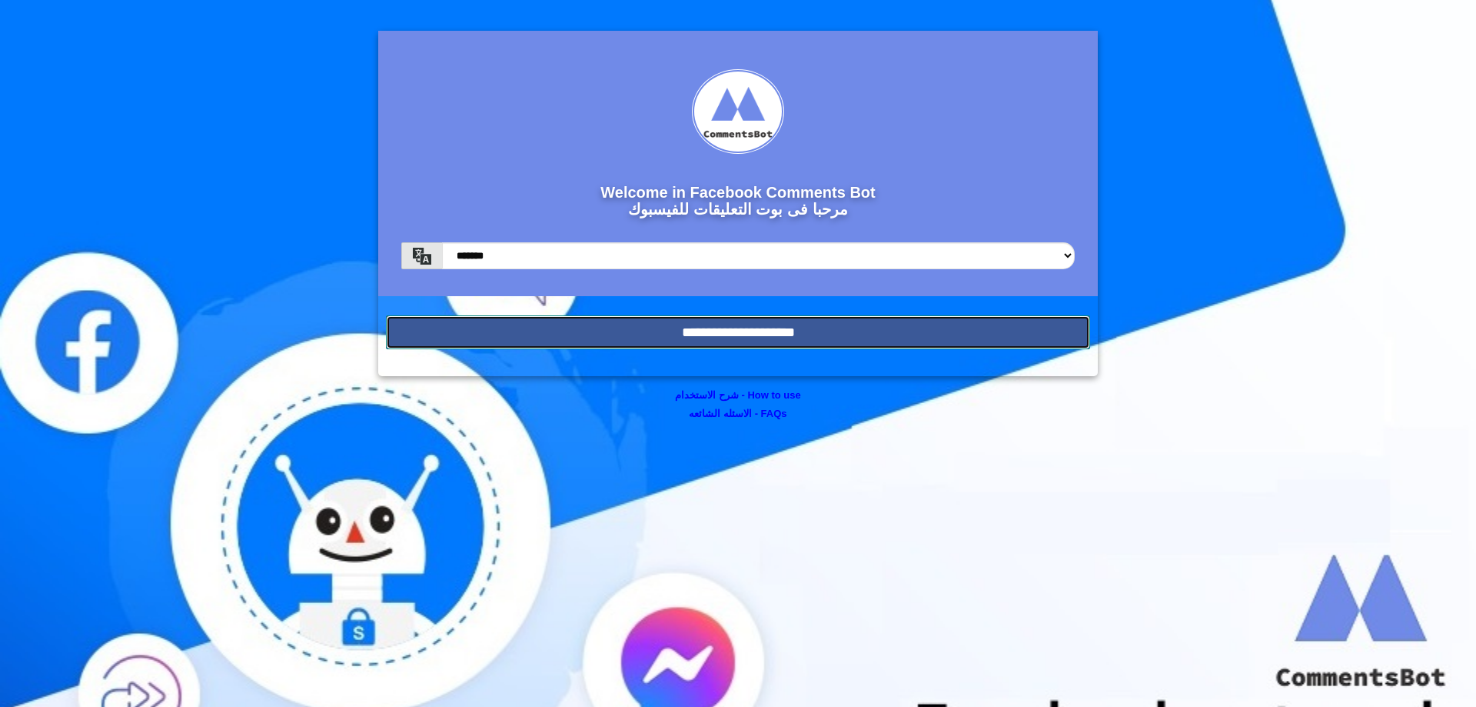
click at [723, 328] on input "**********" at bounding box center [738, 332] width 704 height 34
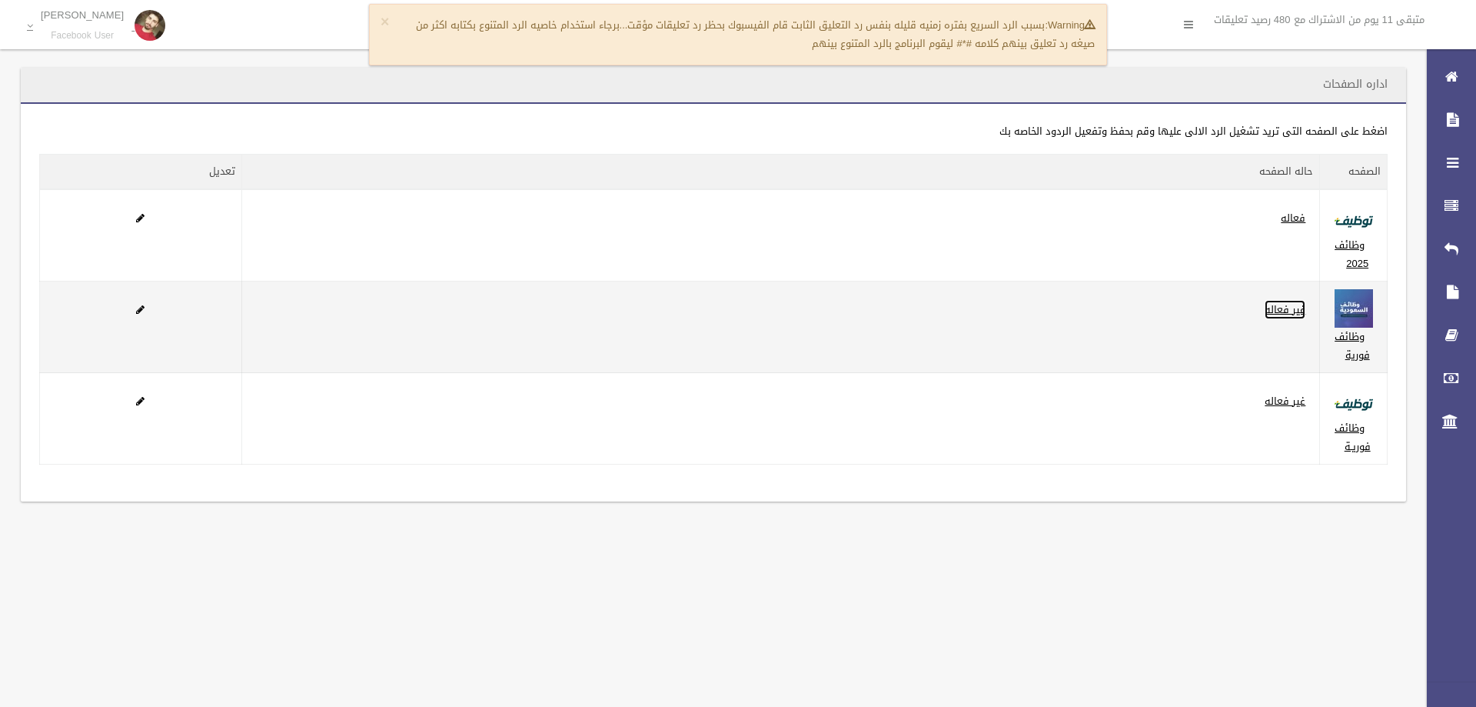
click at [1282, 303] on link "غير فعاله" at bounding box center [1285, 309] width 41 height 19
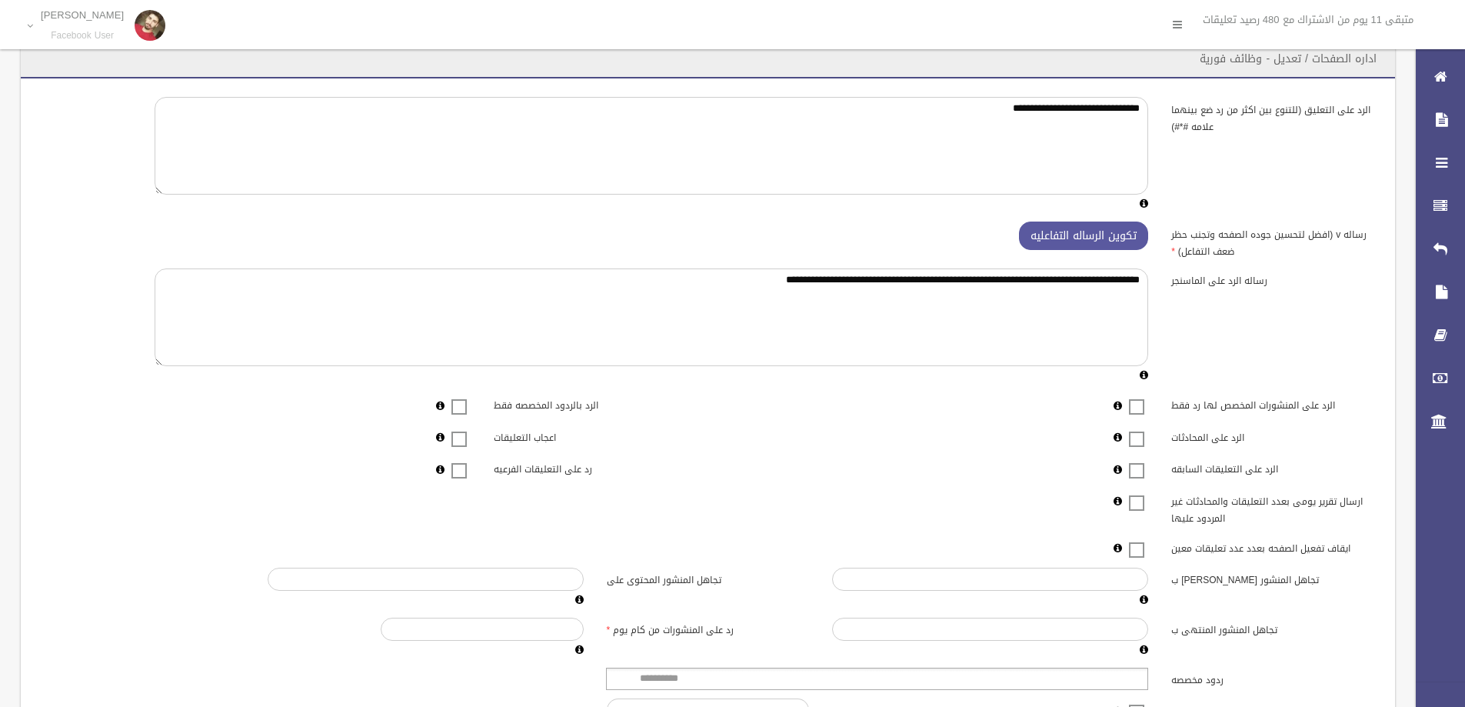
scroll to position [77, 0]
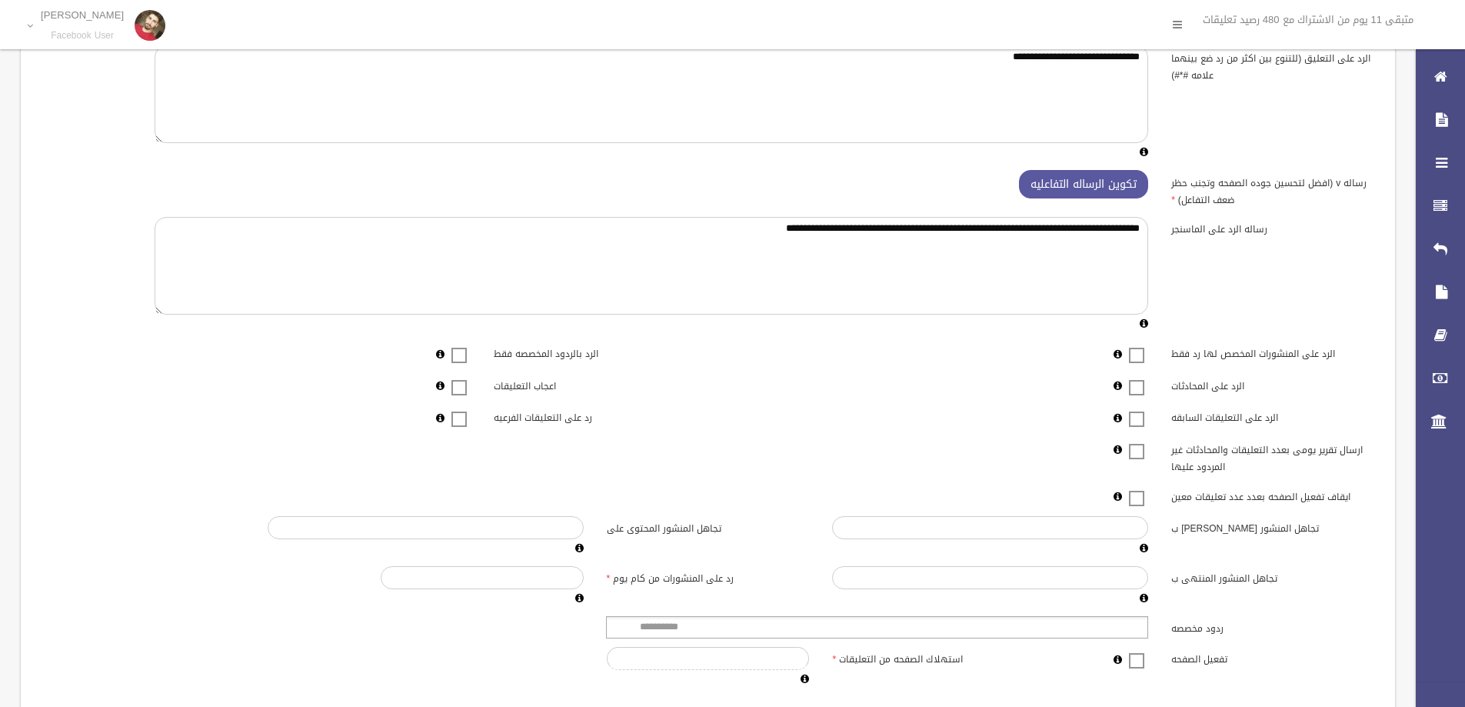
click at [1132, 409] on label at bounding box center [1136, 418] width 23 height 19
click at [1140, 409] on span at bounding box center [1136, 409] width 23 height 0
click at [1139, 377] on span at bounding box center [1136, 377] width 23 height 0
click at [498, 418] on label "رد على التعليقات الفرعيه" at bounding box center [595, 416] width 226 height 22
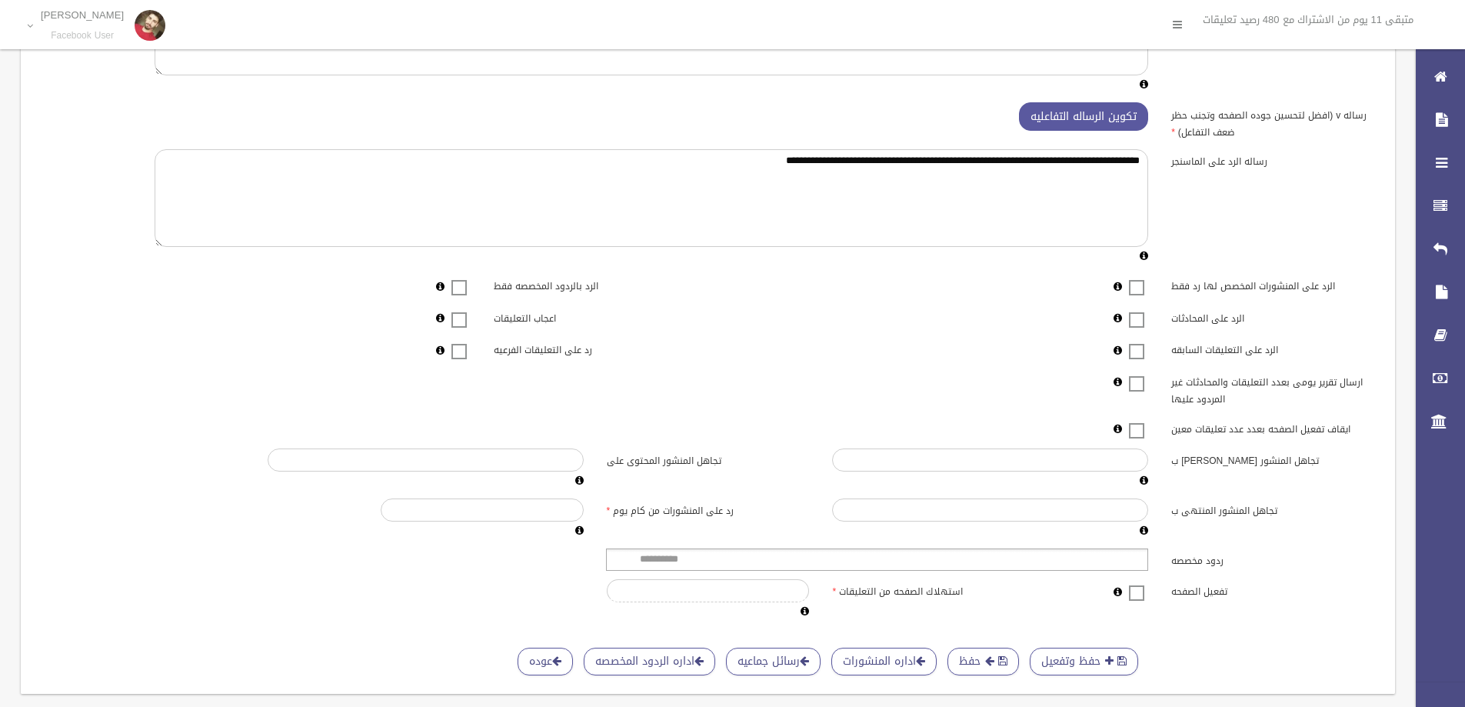
scroll to position [154, 0]
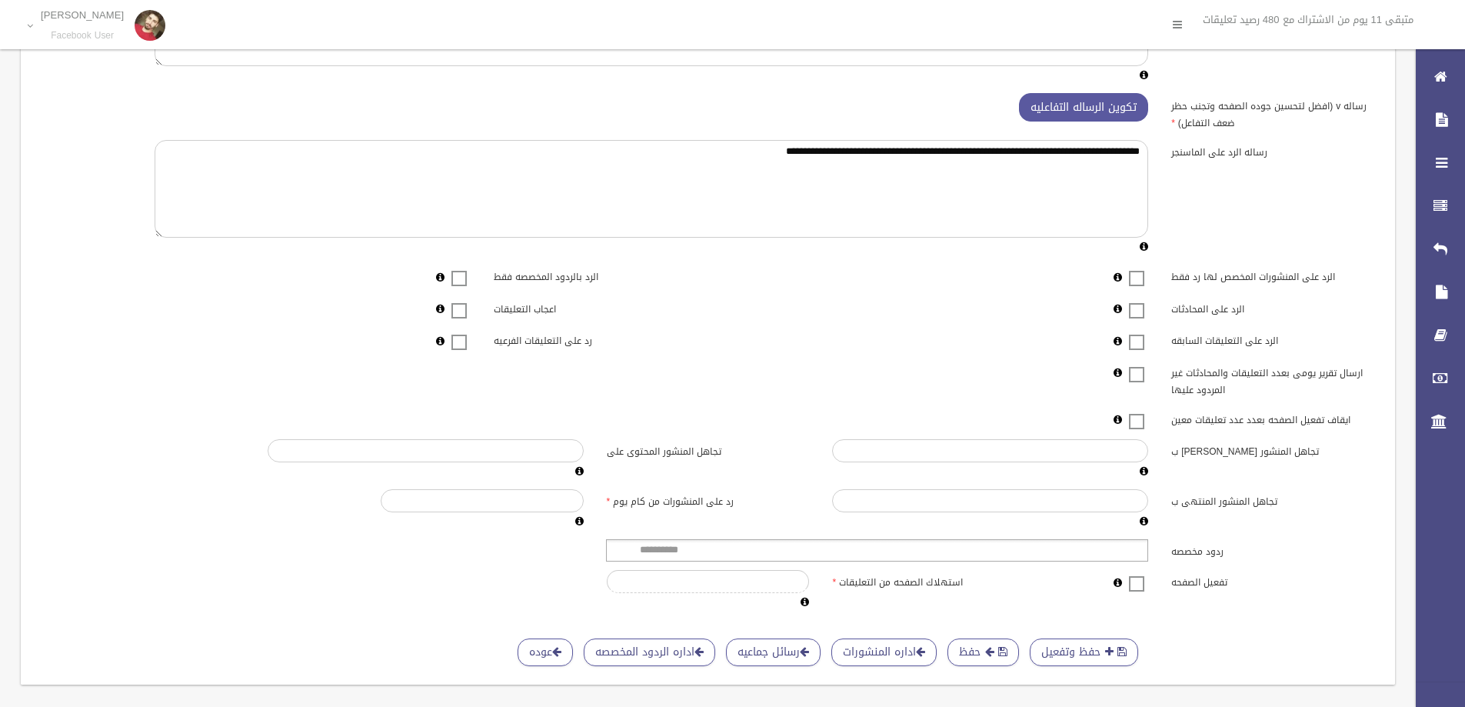
click at [524, 302] on label "اعجاب التعليقات" at bounding box center [595, 307] width 226 height 22
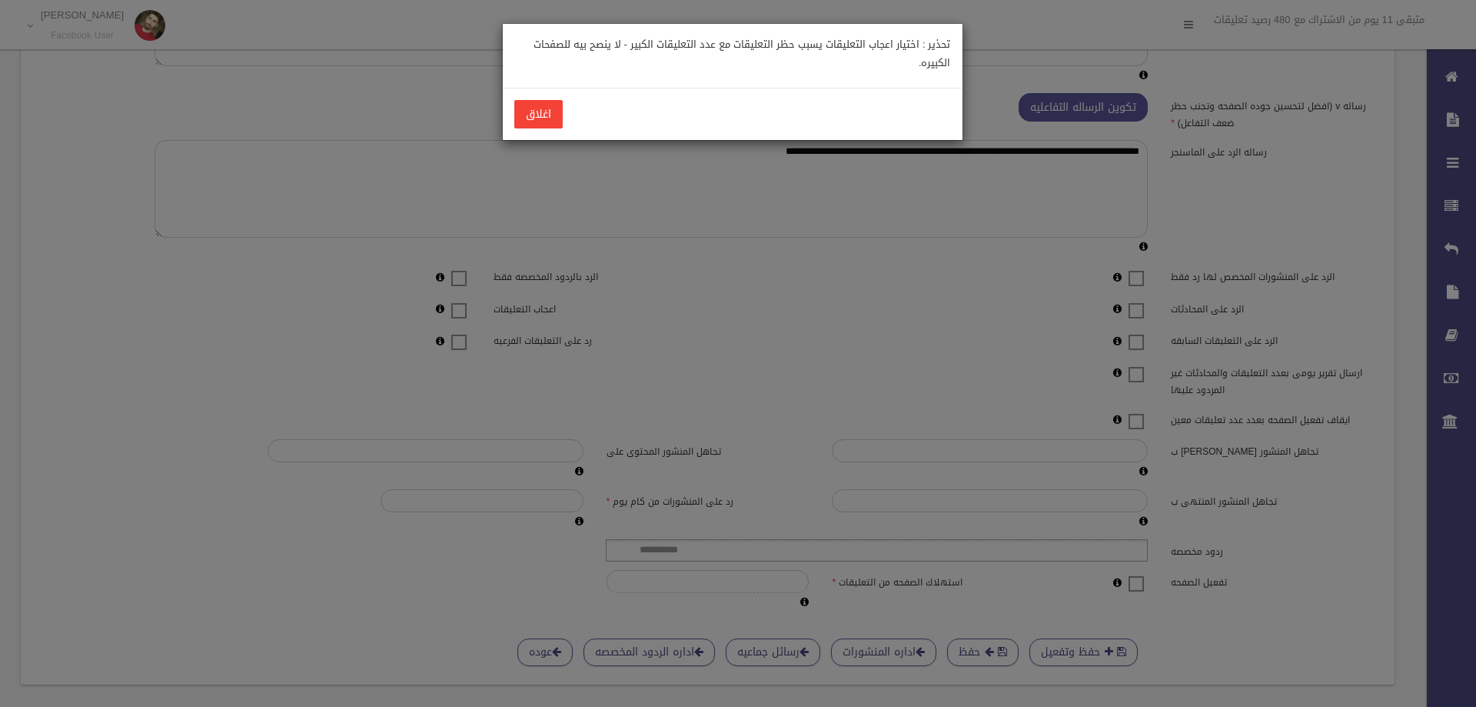
click at [520, 94] on div "اغلاق" at bounding box center [733, 114] width 460 height 52
click at [533, 102] on button "اغلاق" at bounding box center [538, 114] width 48 height 28
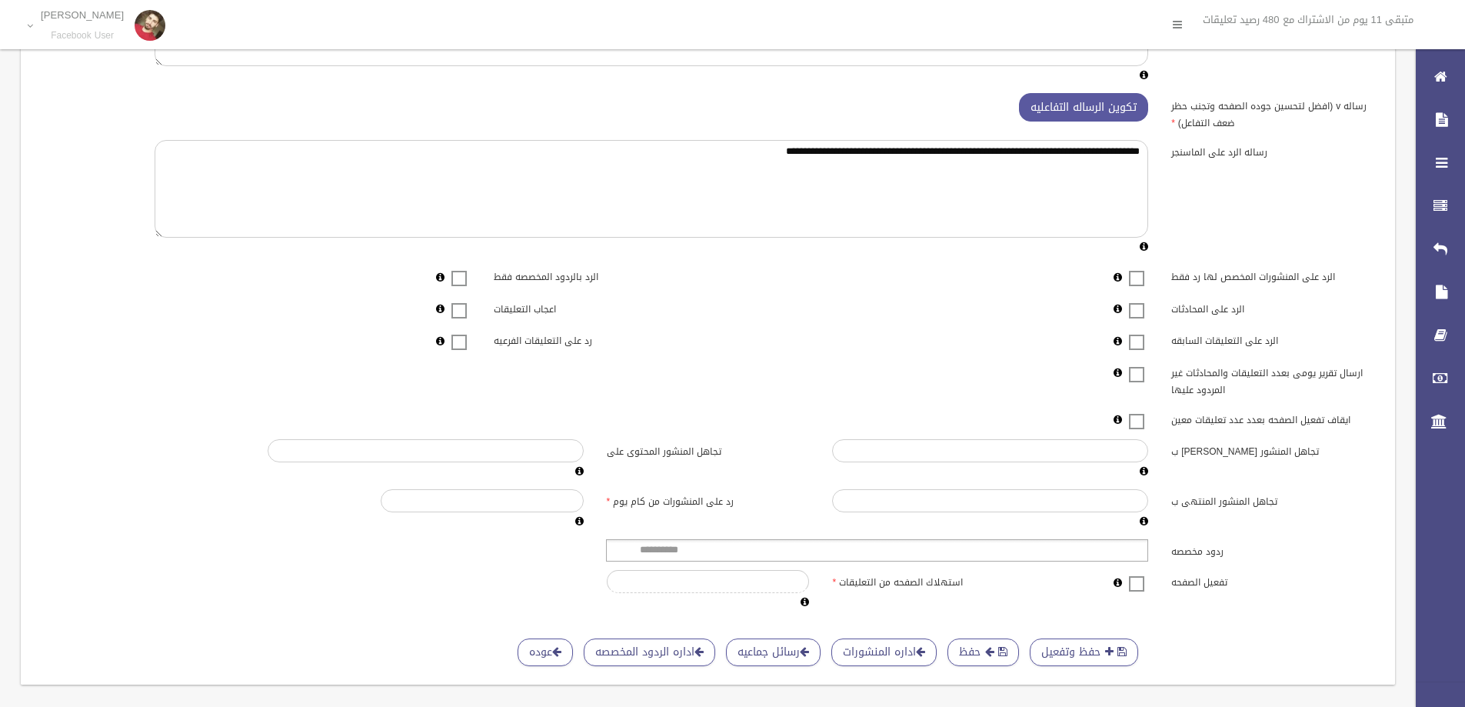
click at [514, 301] on label "اعجاب التعليقات" at bounding box center [595, 307] width 226 height 22
click at [507, 310] on label "اعجاب التعليقات" at bounding box center [595, 307] width 226 height 22
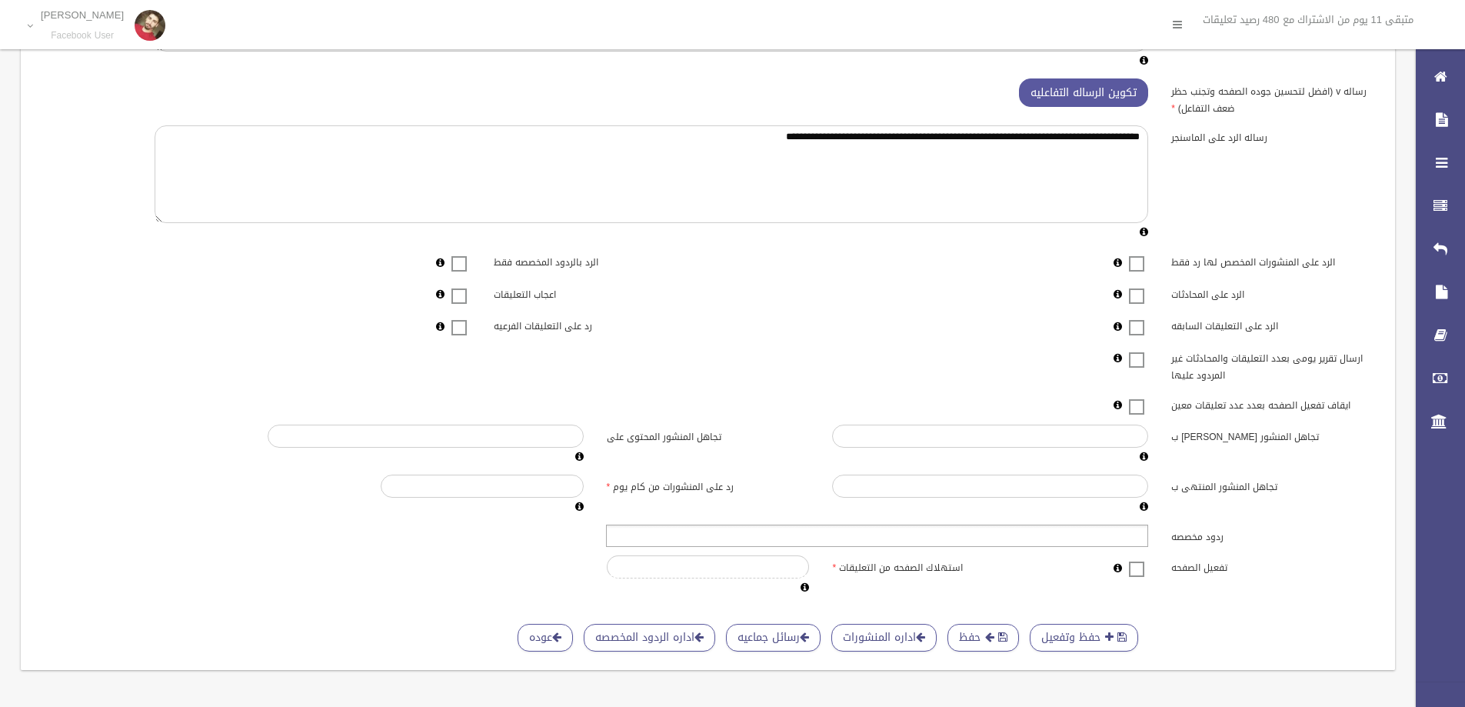
scroll to position [168, 0]
drag, startPoint x: 1139, startPoint y: 520, endPoint x: 1143, endPoint y: 550, distance: 29.6
click at [1138, 520] on div "**********" at bounding box center [707, 275] width 1337 height 643
type input "**********"
click at [1091, 540] on ul at bounding box center [877, 535] width 542 height 22
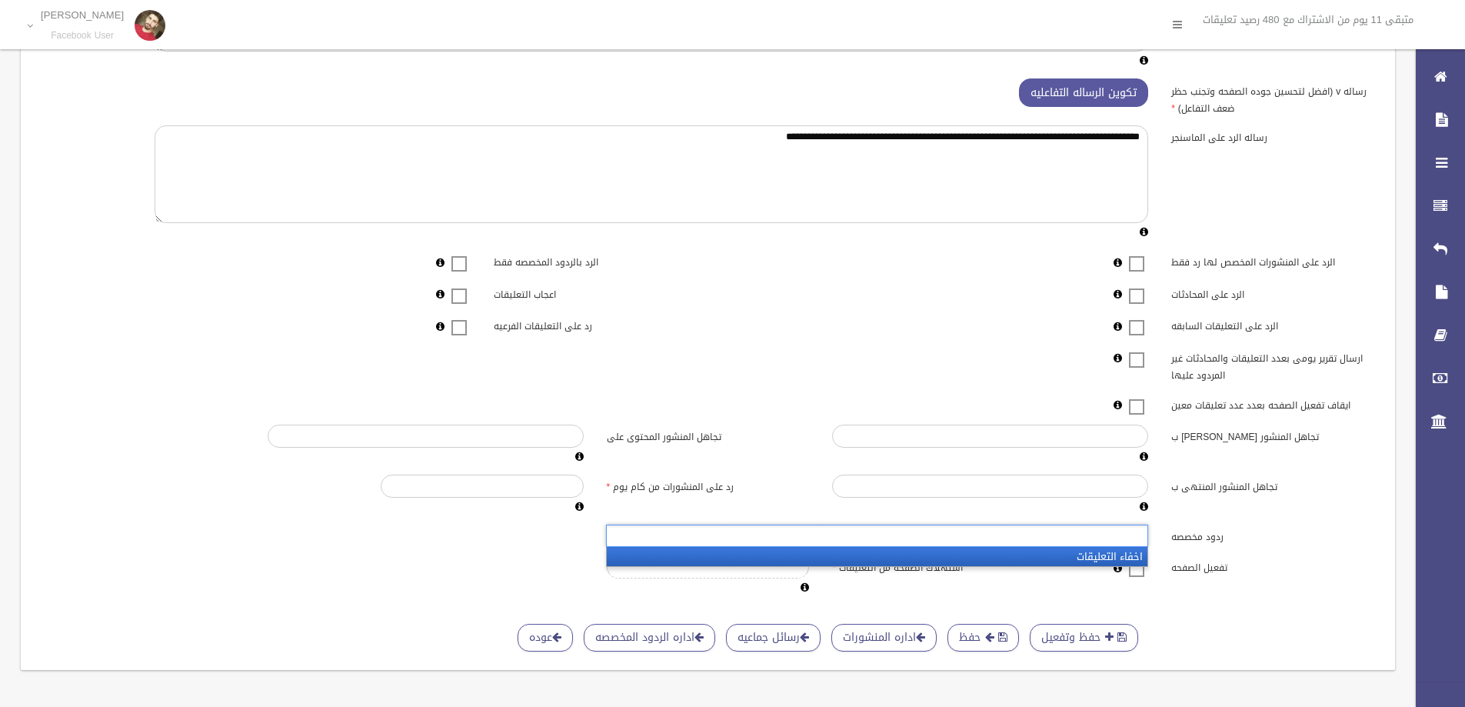
click at [1106, 555] on li "اخفاء التعليقات" at bounding box center [877, 556] width 540 height 19
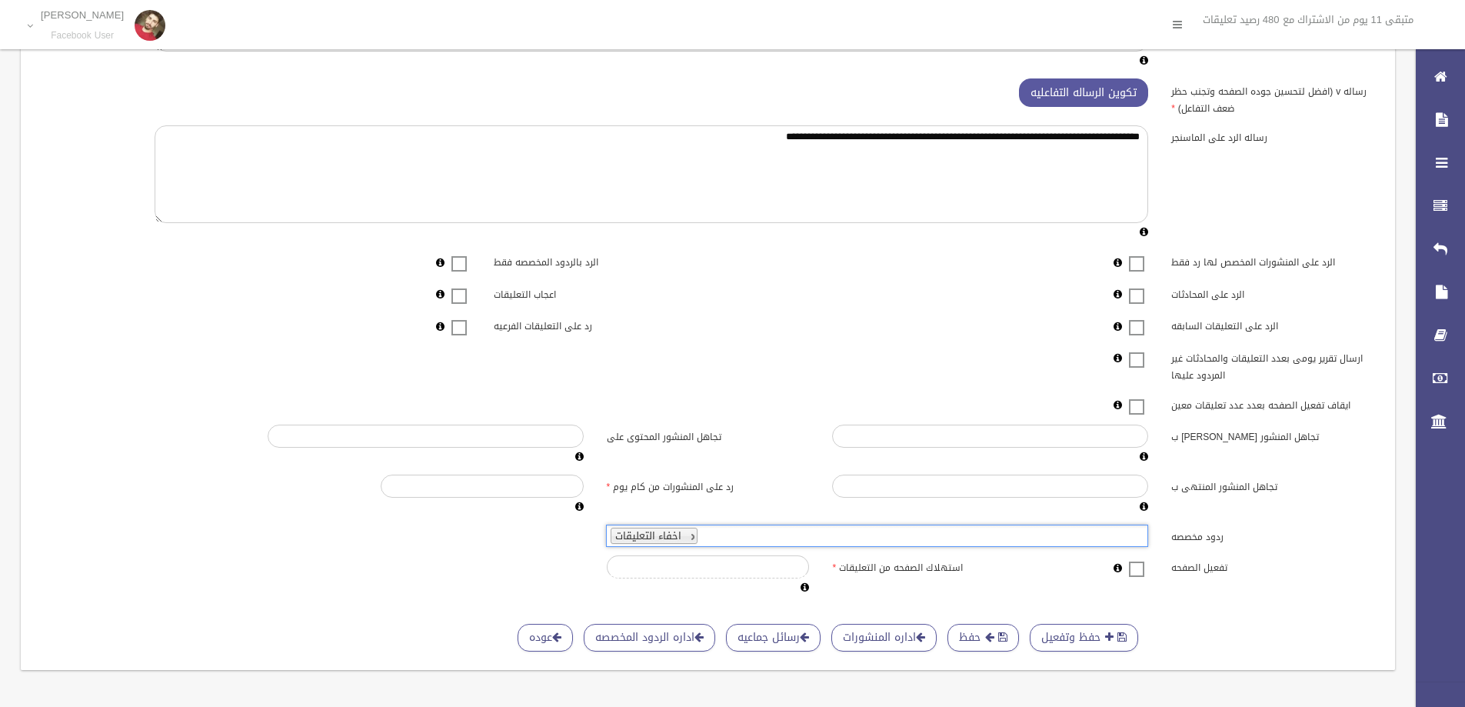
click at [1129, 559] on span at bounding box center [1136, 559] width 23 height 0
click at [1092, 625] on button "حفظ وتفعيل" at bounding box center [1083, 637] width 108 height 28
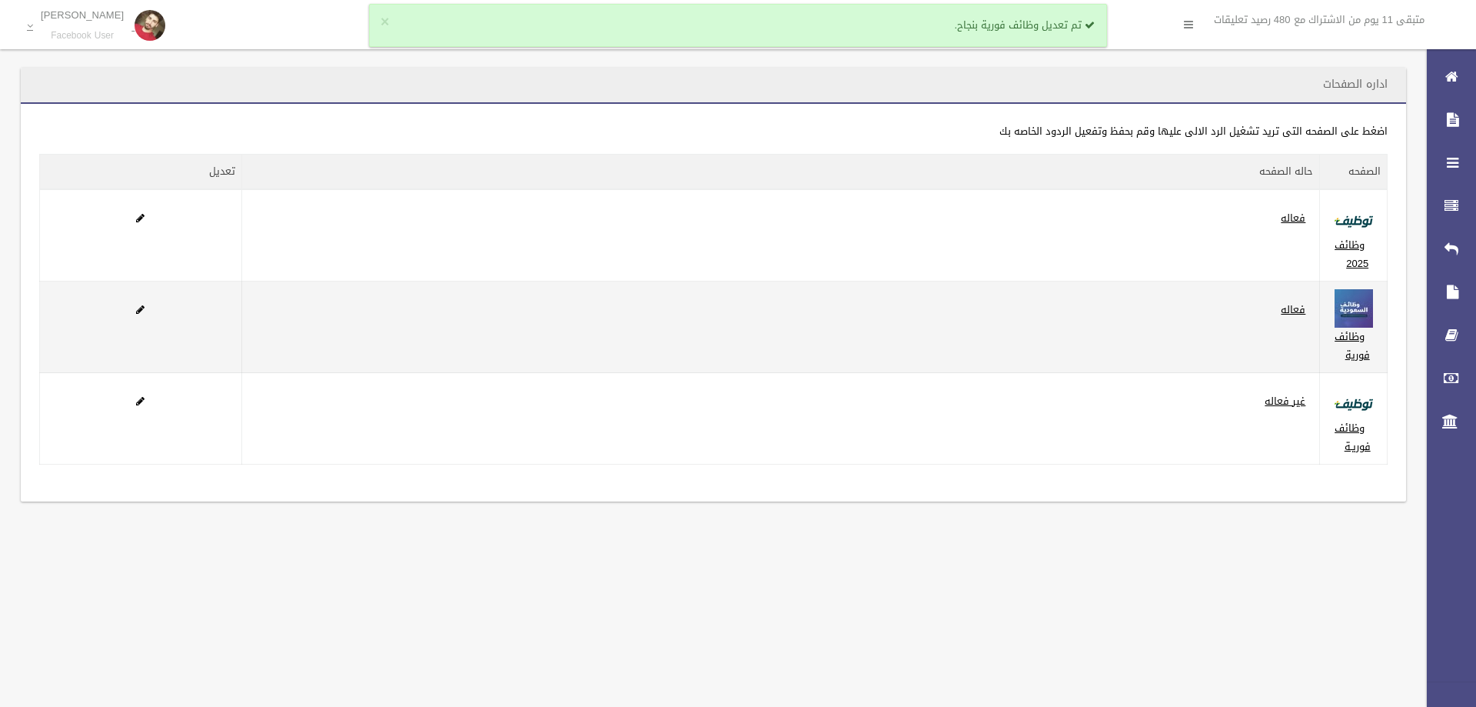
drag, startPoint x: 5, startPoint y: 350, endPoint x: 73, endPoint y: 351, distance: 68.4
click at [5, 350] on section "**********" at bounding box center [713, 303] width 1427 height 471
click at [1279, 305] on label "فعاله" at bounding box center [1293, 310] width 40 height 18
click at [1285, 304] on link "فعاله" at bounding box center [1293, 309] width 25 height 19
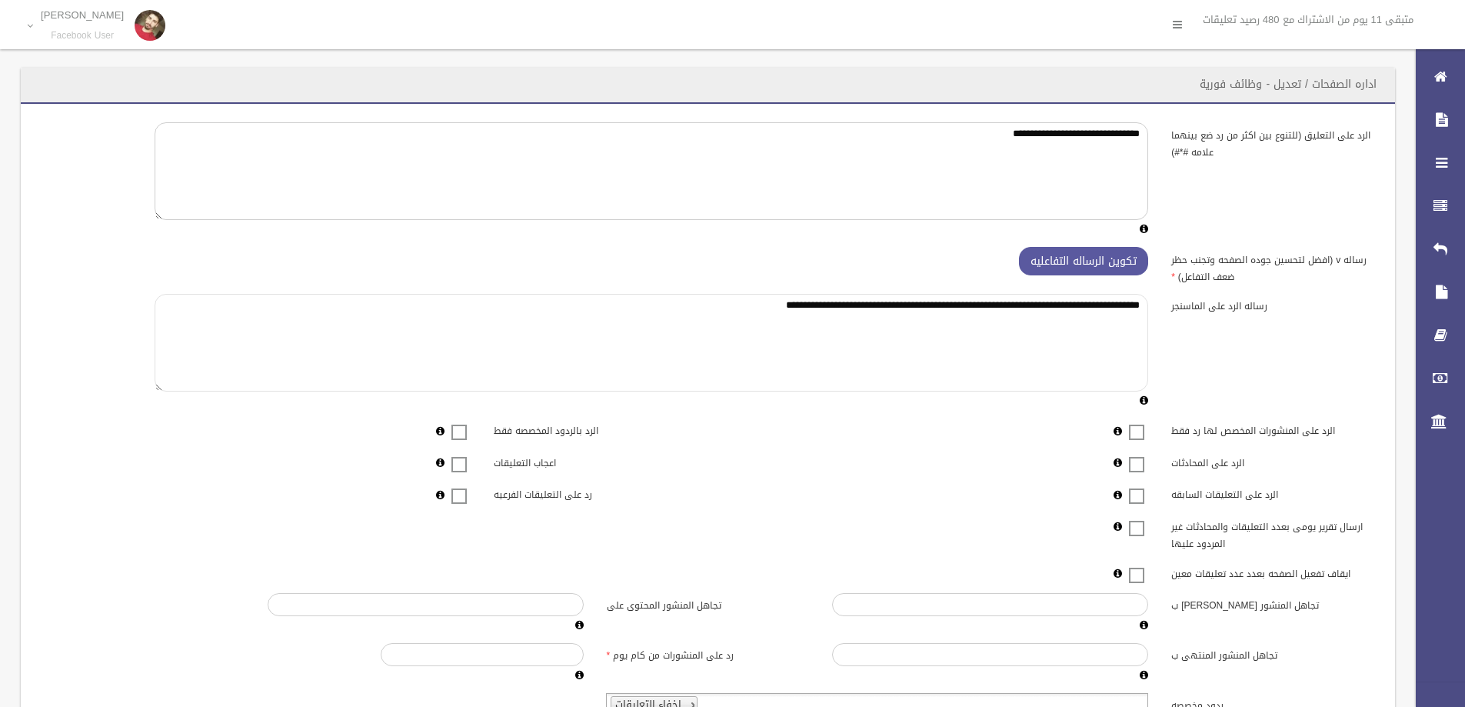
click at [1086, 314] on textarea "**********" at bounding box center [651, 343] width 993 height 98
click at [1086, 313] on textarea "**********" at bounding box center [651, 343] width 993 height 98
paste textarea "**********"
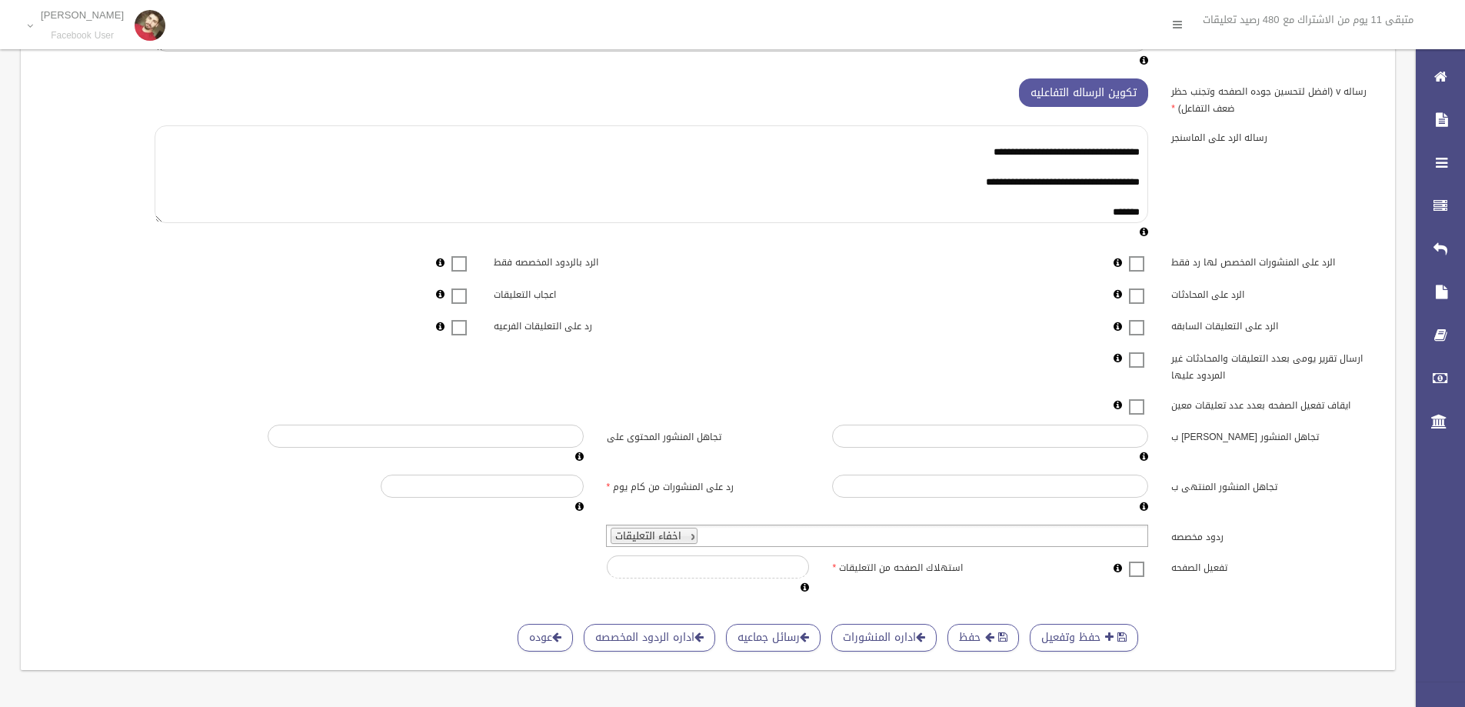
scroll to position [180, 0]
type textarea "**********"
click at [1092, 623] on button "حفظ وتفعيل" at bounding box center [1083, 637] width 108 height 28
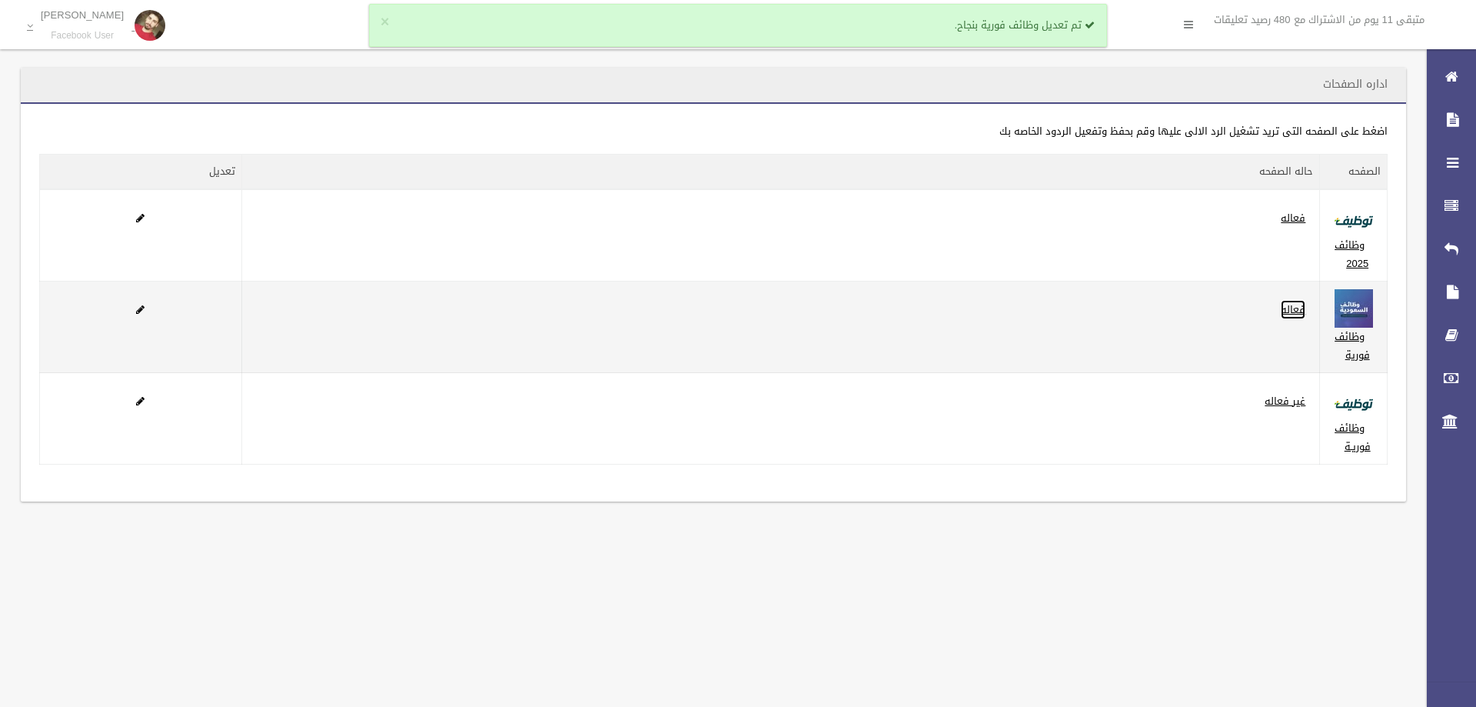
click at [1301, 312] on link "فعاله" at bounding box center [1293, 309] width 25 height 19
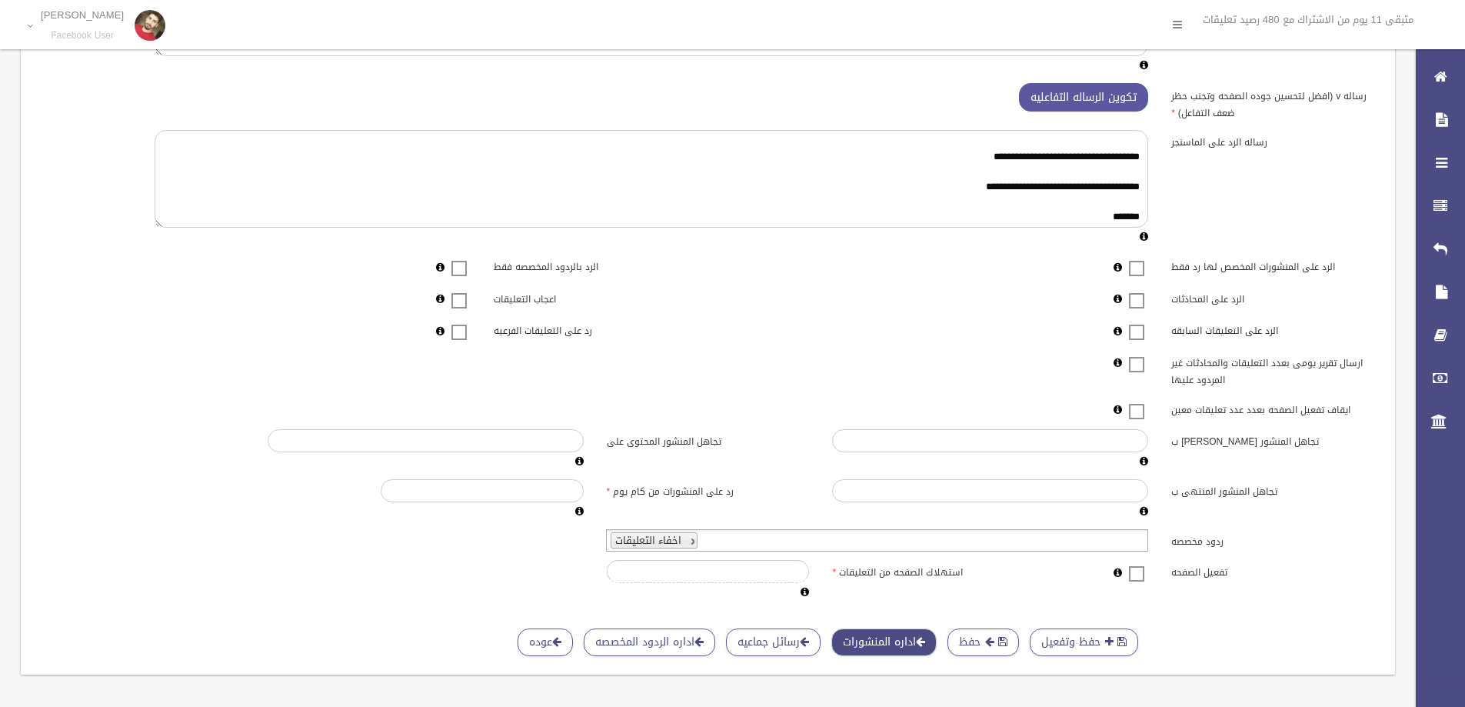
scroll to position [180, 0]
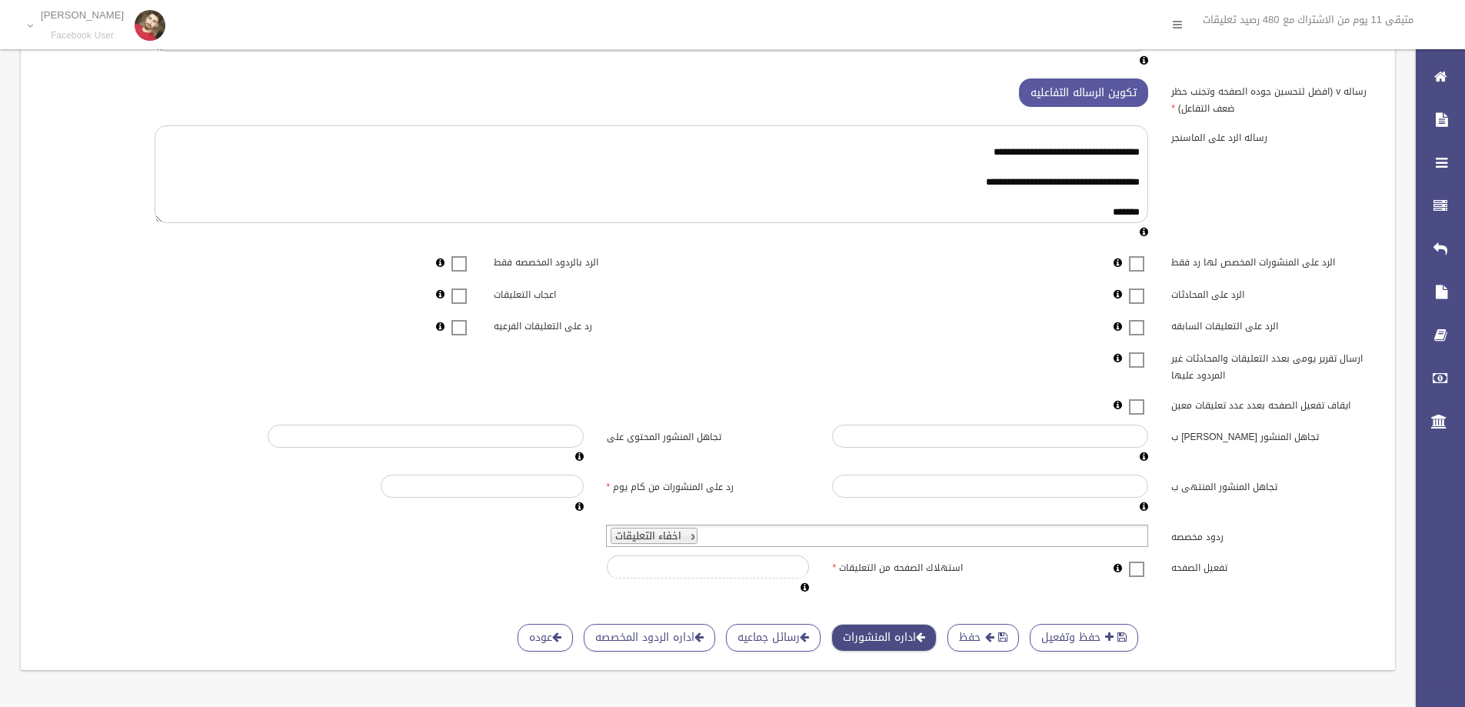
click at [909, 628] on link "اداره المنشورات" at bounding box center [883, 637] width 105 height 28
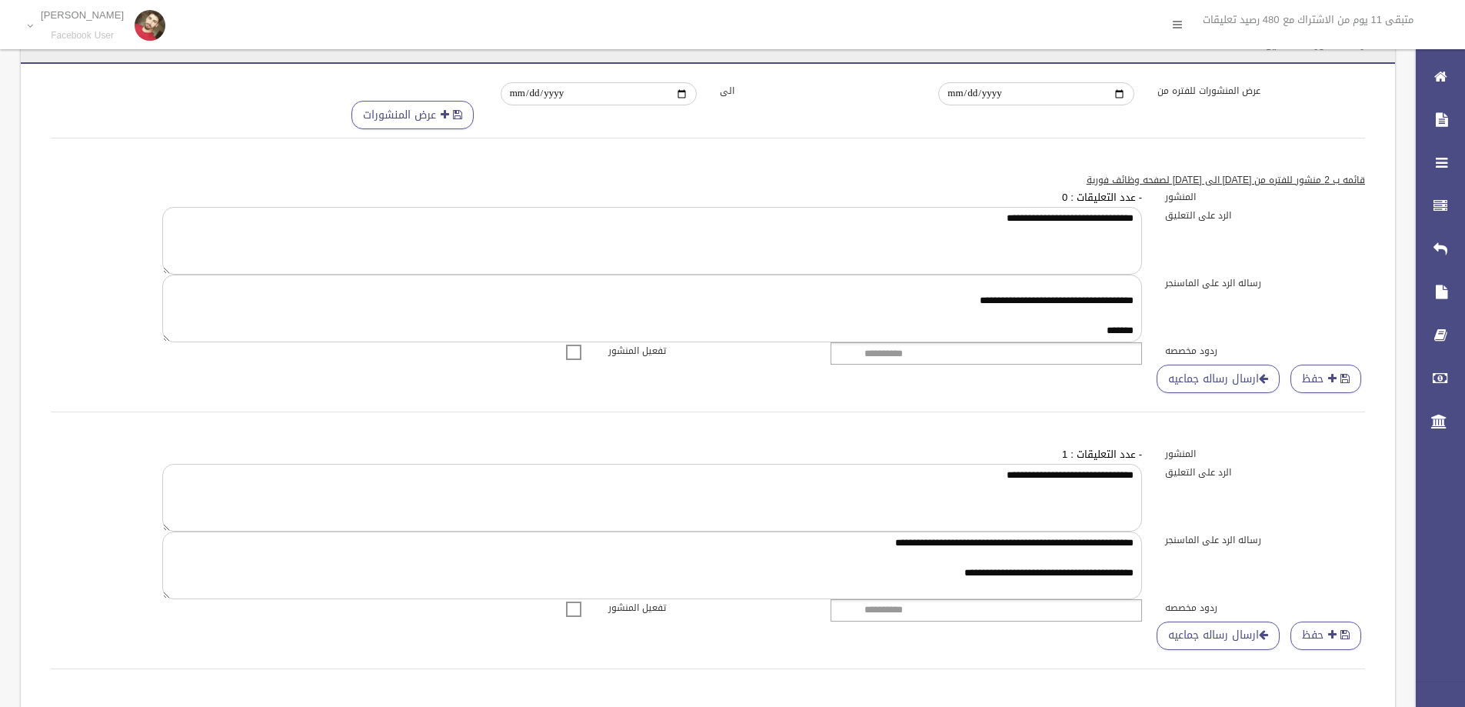
scroll to position [25, 0]
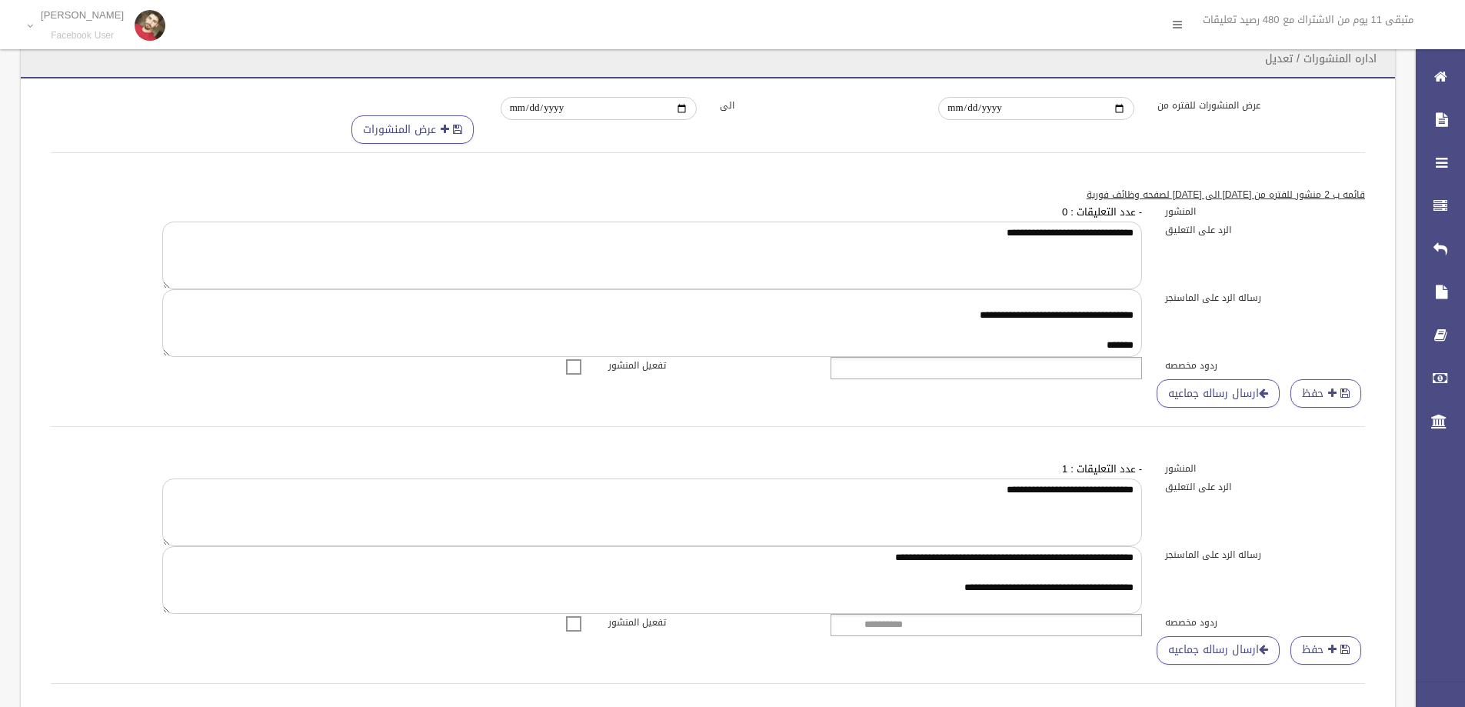
click at [1069, 378] on ul at bounding box center [985, 368] width 311 height 22
click at [1112, 387] on li "اخفاء التعليقات" at bounding box center [986, 388] width 310 height 19
click at [1301, 387] on button "حفظ" at bounding box center [1325, 393] width 71 height 28
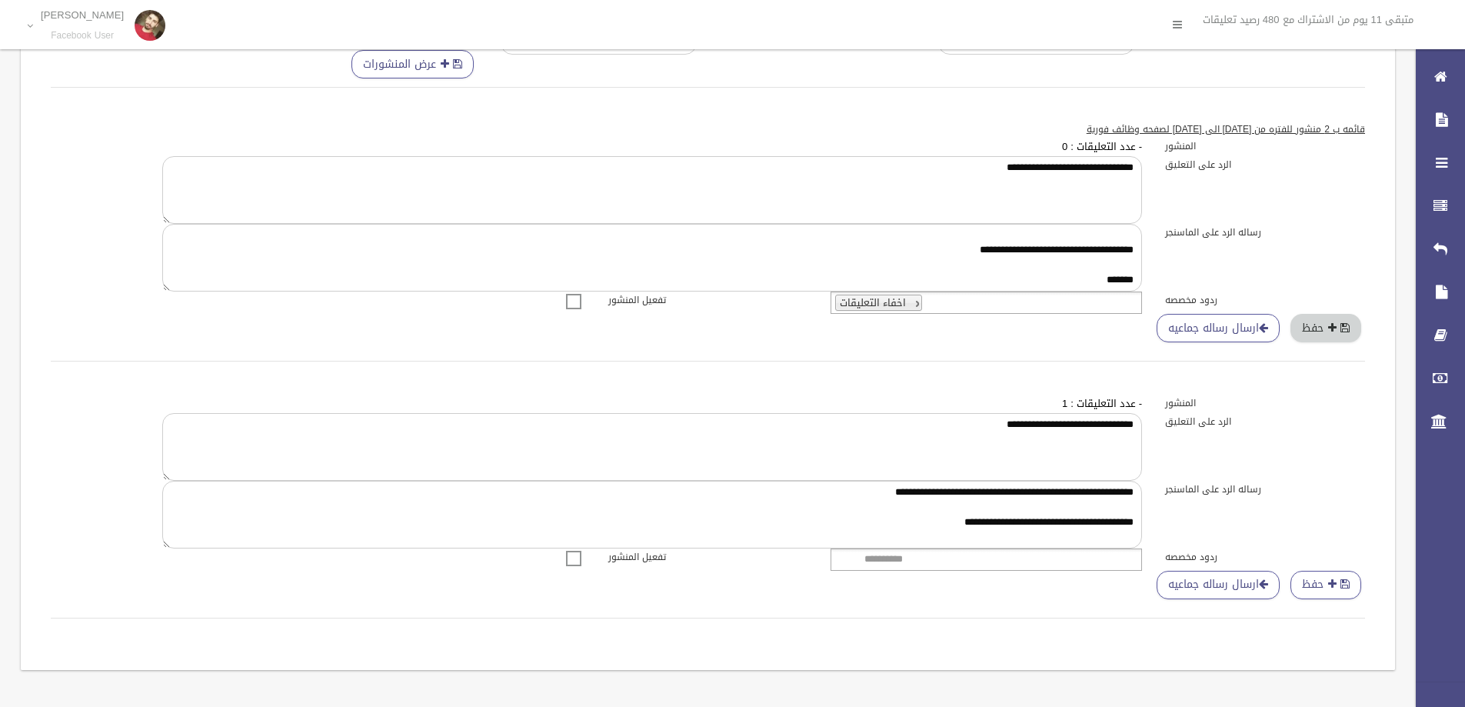
scroll to position [102, 0]
click at [1028, 548] on ul at bounding box center [985, 559] width 311 height 22
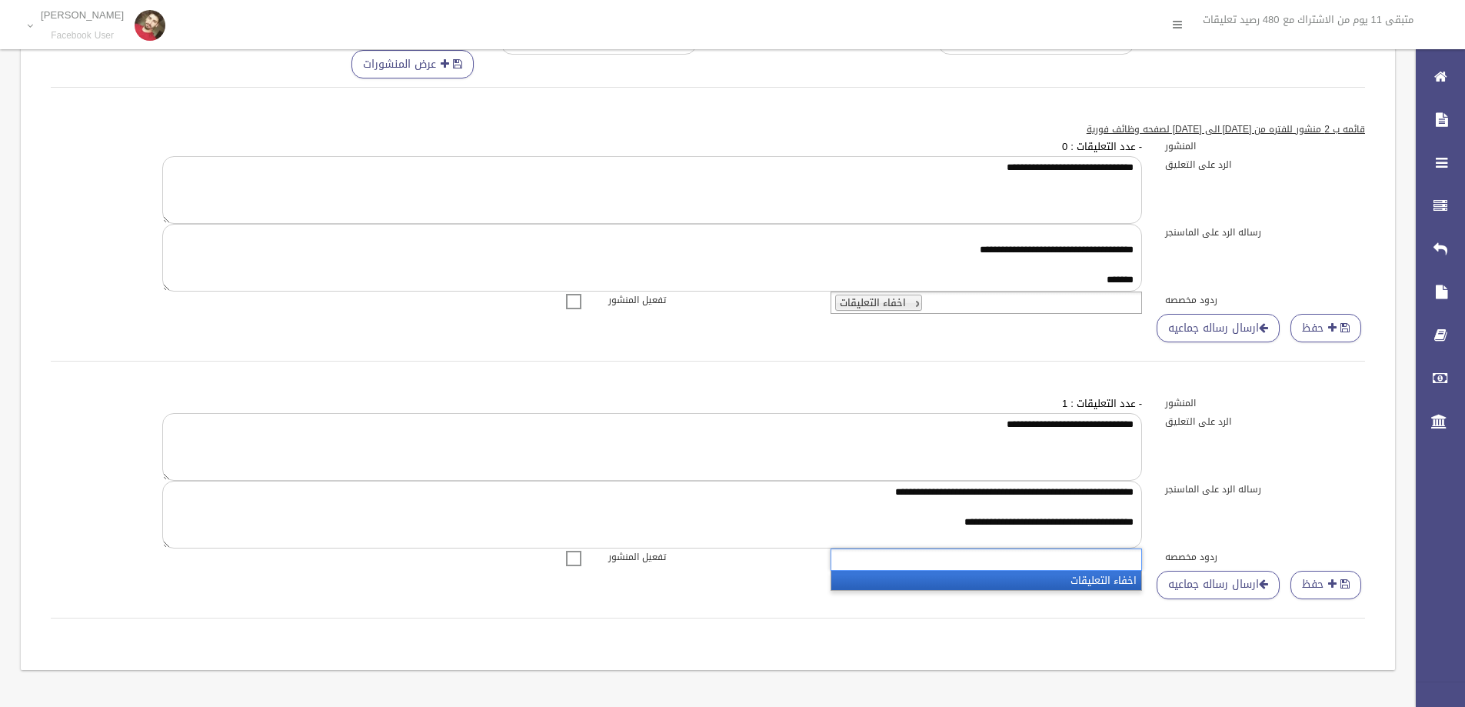
click at [1085, 570] on li "اخفاء التعليقات" at bounding box center [986, 579] width 310 height 19
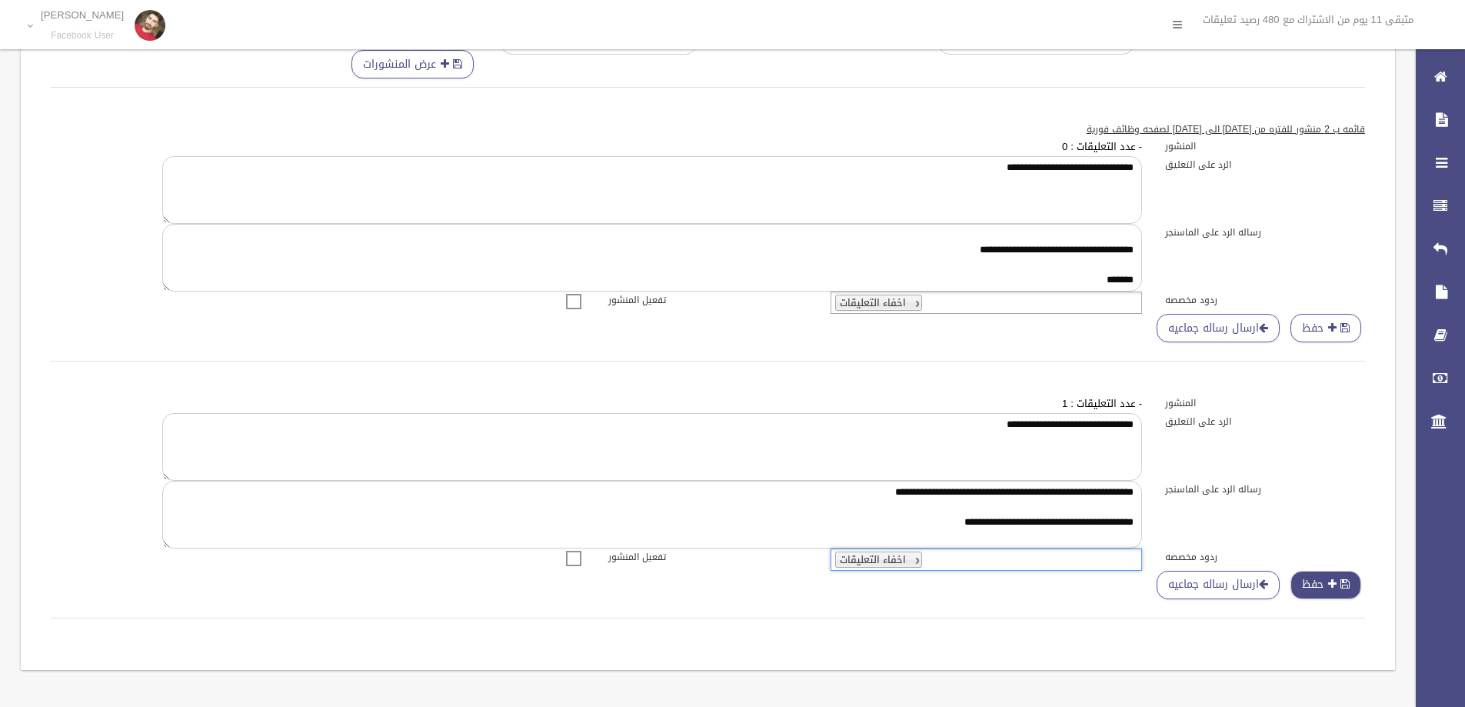
click at [1331, 578] on span "button" at bounding box center [1332, 583] width 8 height 11
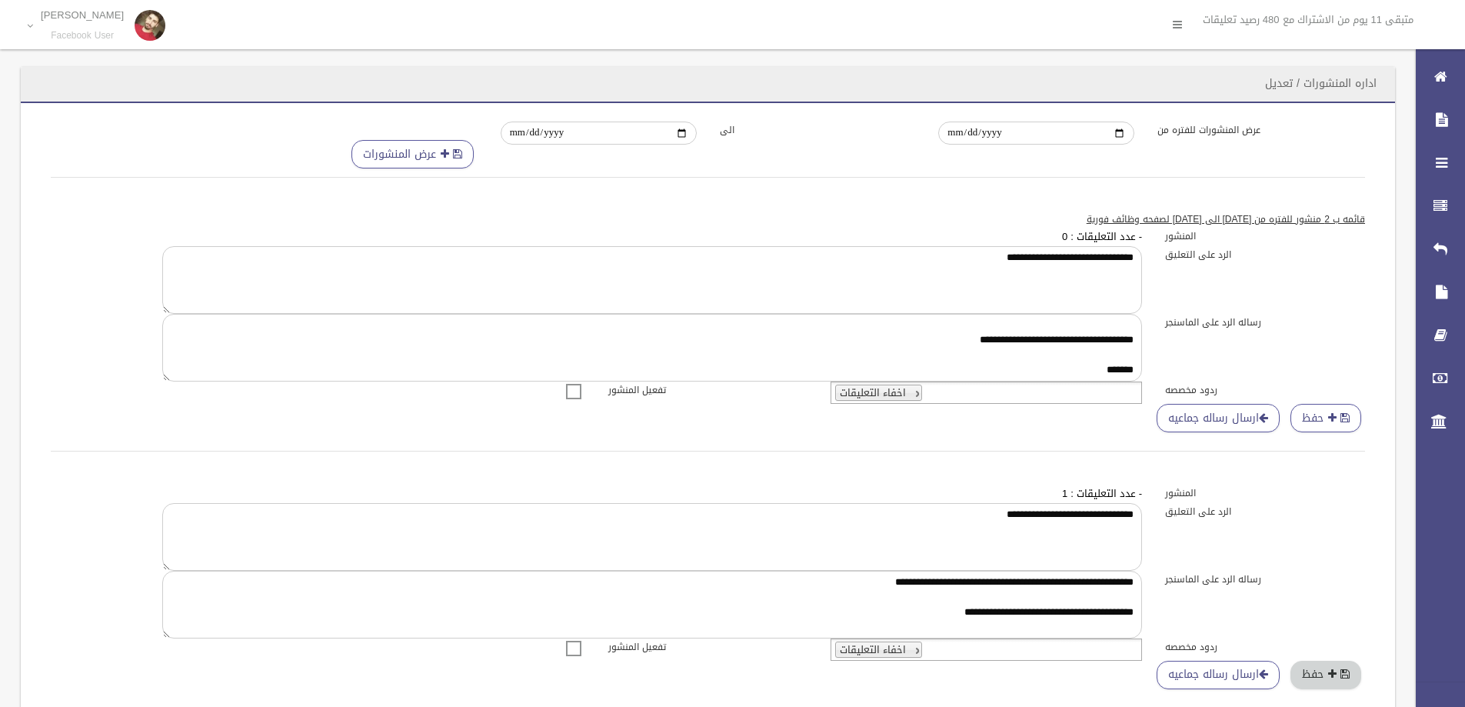
scroll to position [0, 0]
drag, startPoint x: 1089, startPoint y: 268, endPoint x: 1089, endPoint y: 287, distance: 18.5
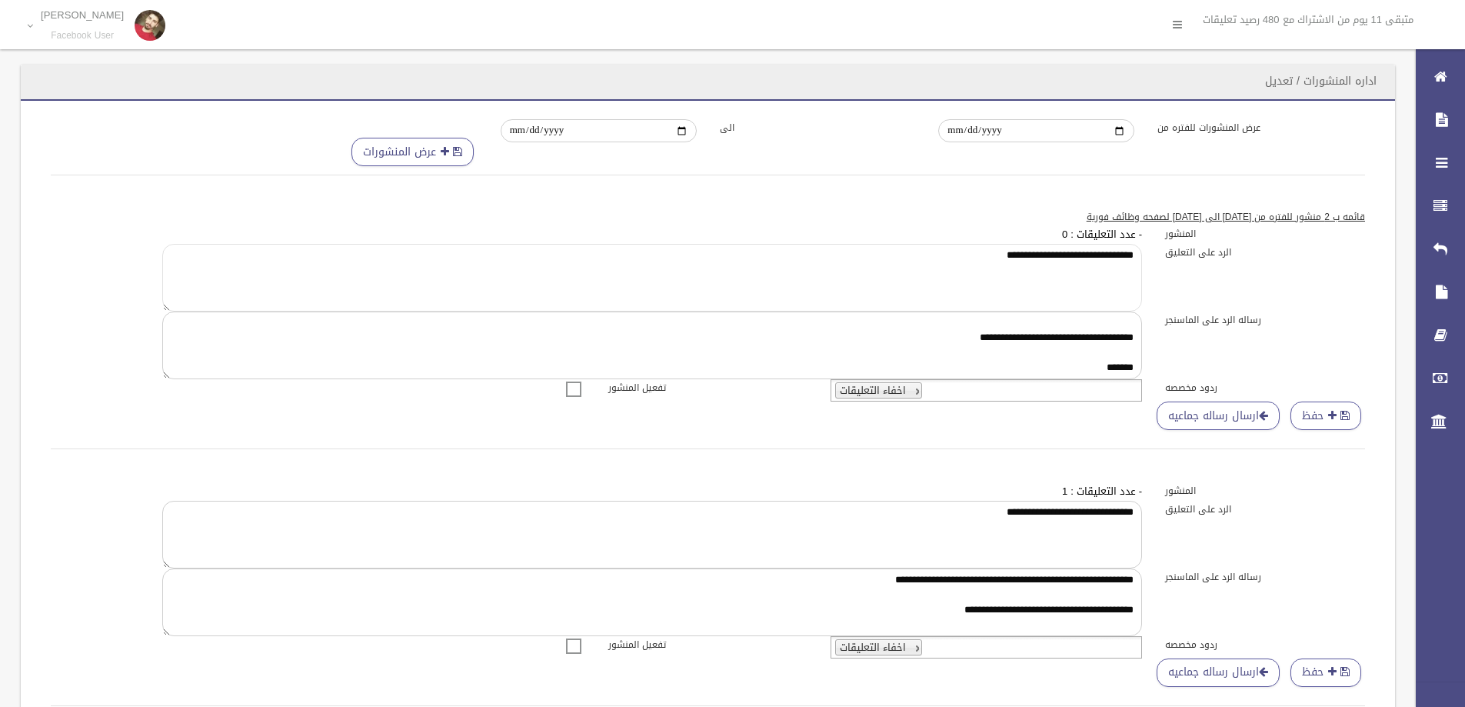
scroll to position [5, 0]
click at [1082, 364] on textarea "**********" at bounding box center [651, 343] width 979 height 68
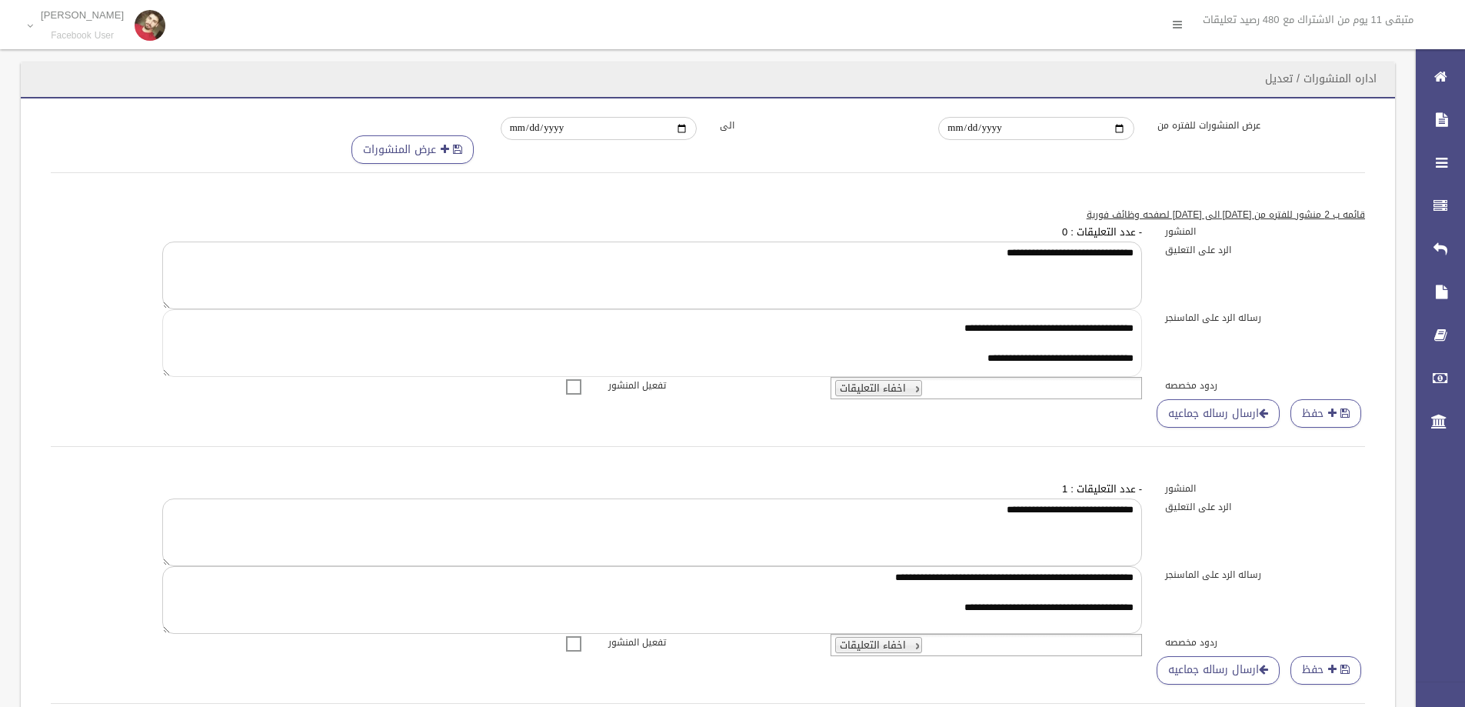
scroll to position [0, 0]
drag, startPoint x: 1076, startPoint y: 347, endPoint x: 1087, endPoint y: 338, distance: 14.3
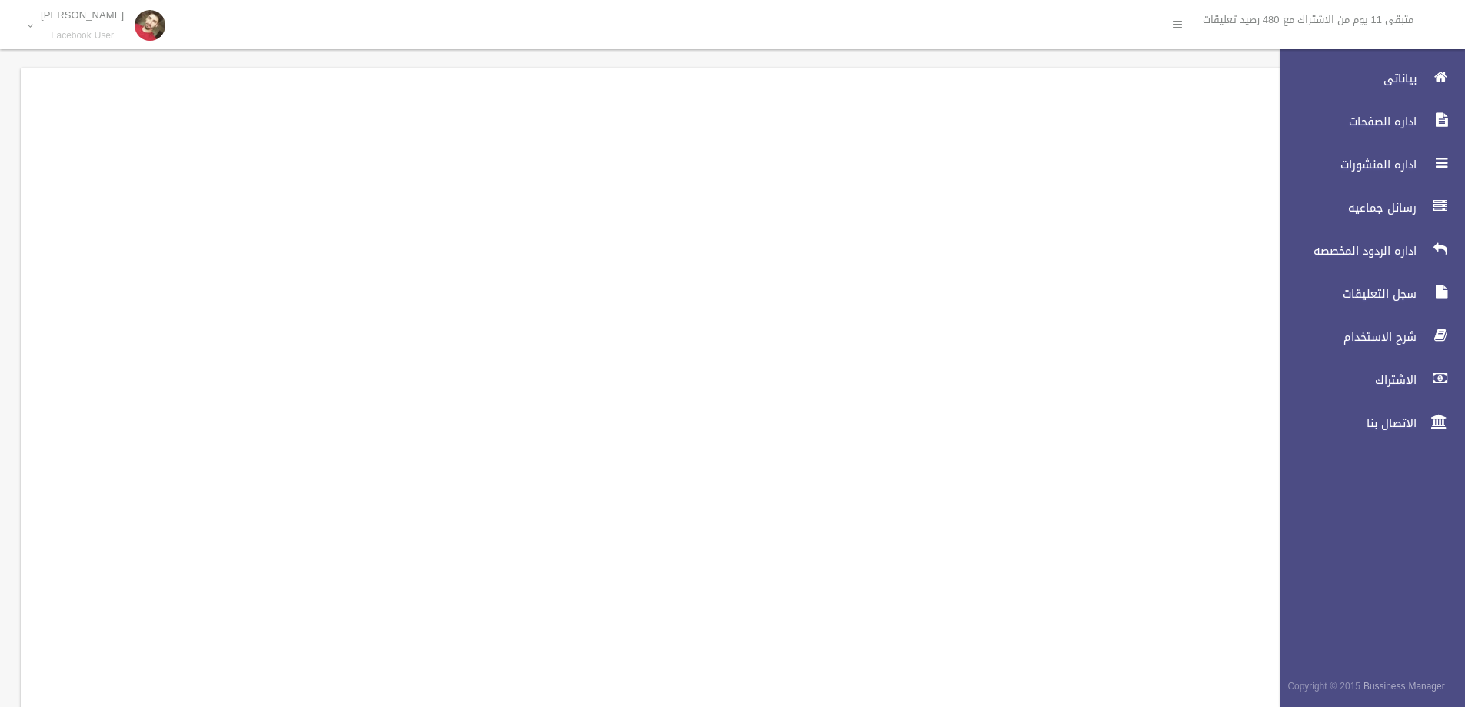
scroll to position [0, -4561]
